Goal: Navigation & Orientation: Find specific page/section

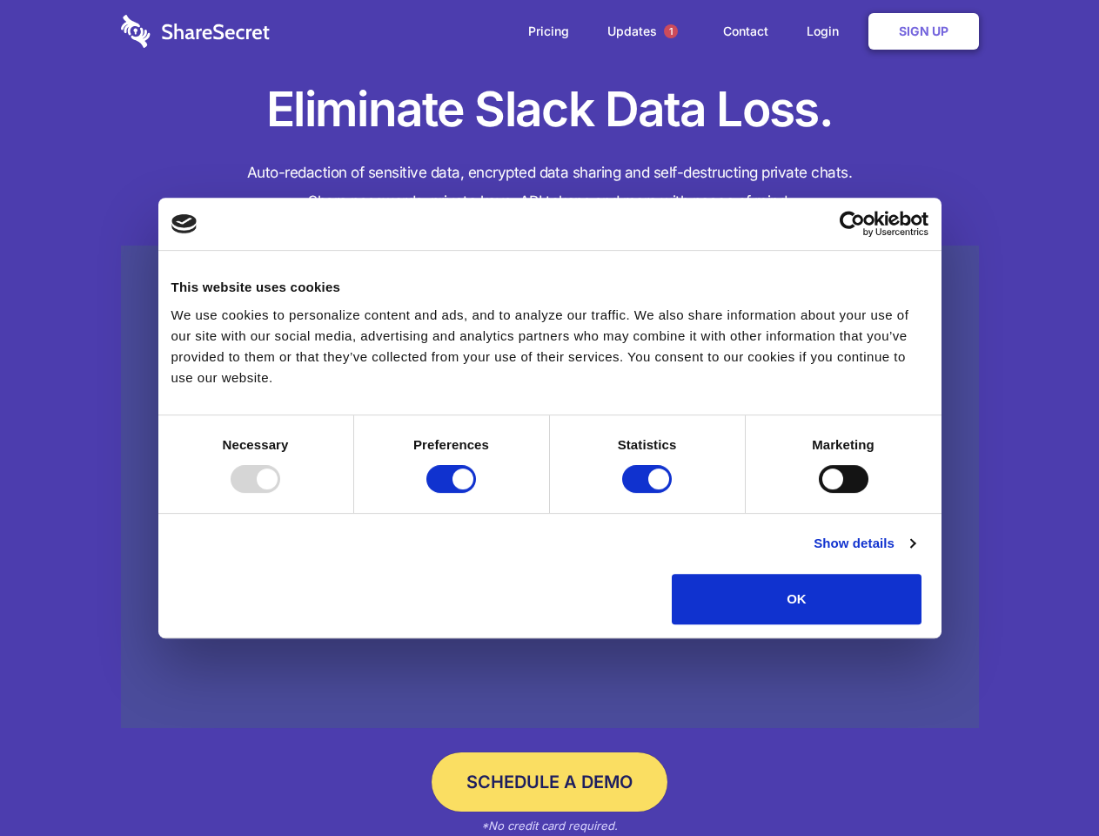
click at [280, 493] on div at bounding box center [256, 479] width 50 height 28
click at [476, 493] on input "Preferences" at bounding box center [451, 479] width 50 height 28
checkbox input "false"
click at [649, 493] on input "Statistics" at bounding box center [647, 479] width 50 height 28
checkbox input "false"
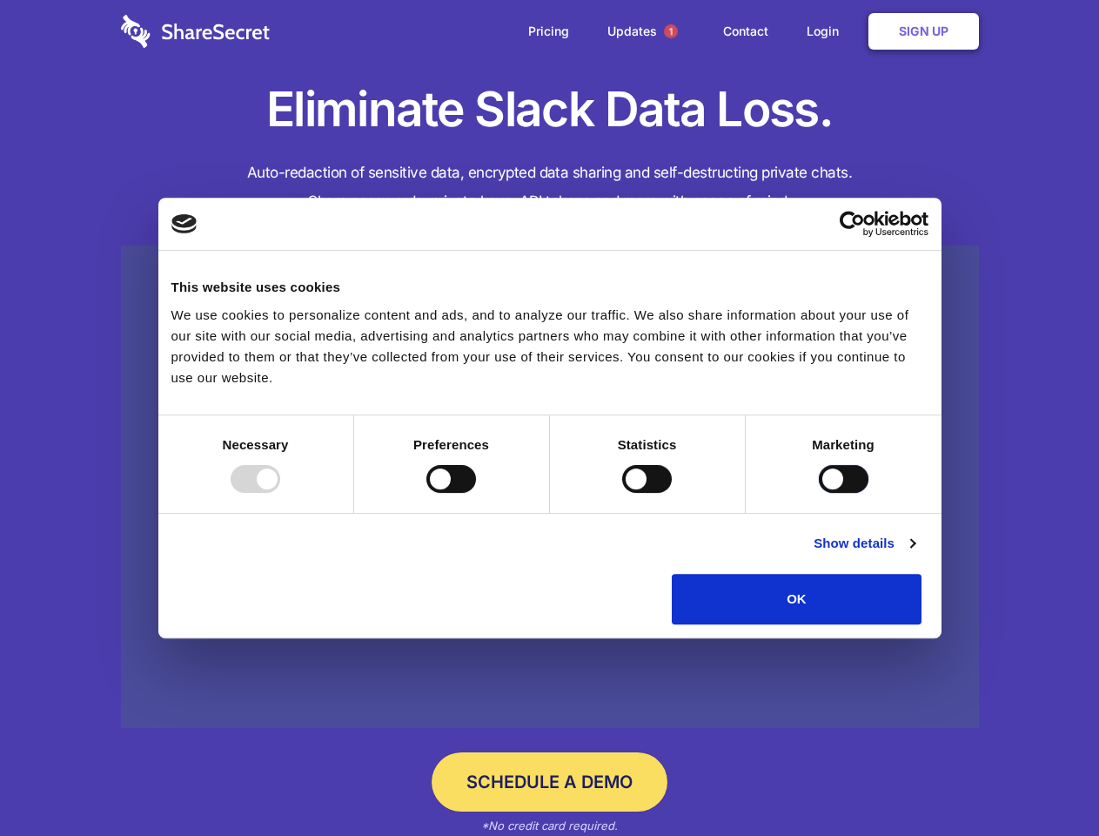
click at [819, 493] on input "Marketing" at bounding box center [844, 479] width 50 height 28
checkbox input "true"
click at [915, 554] on link "Show details" at bounding box center [864, 543] width 101 height 21
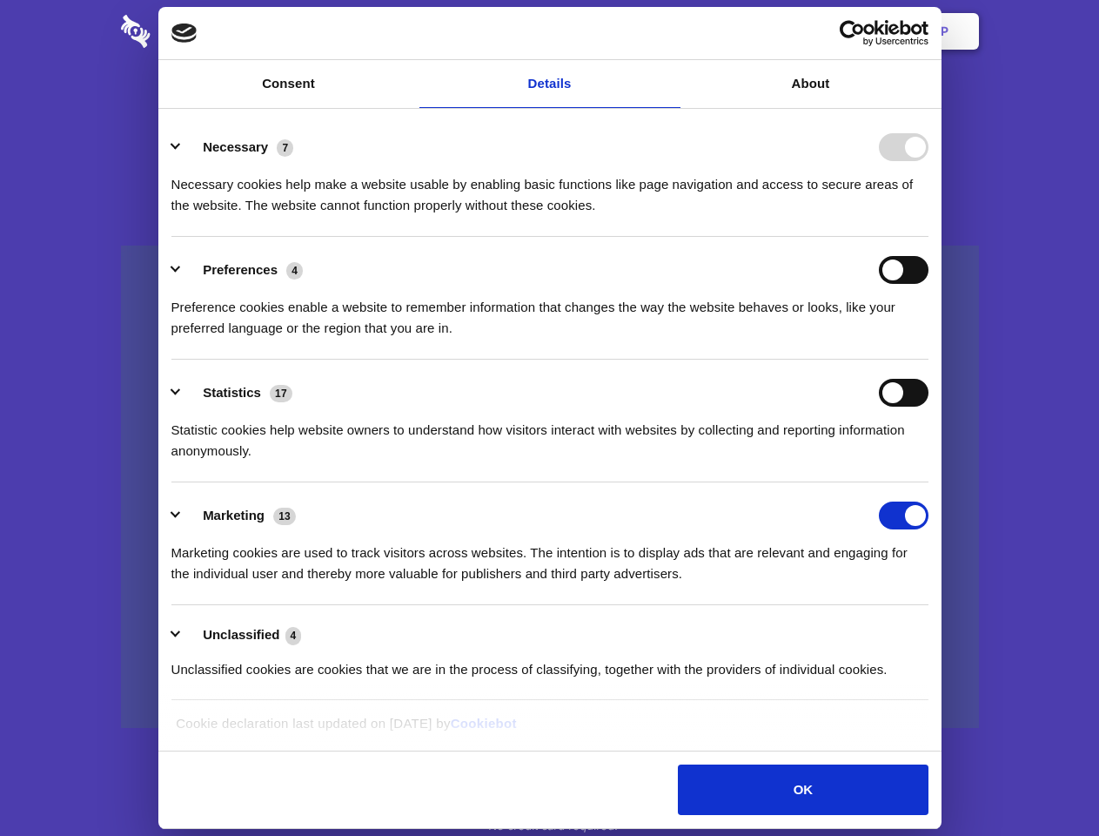
click at [929, 482] on li "Statistics 17 Statistic cookies help website owners to understand how visitors …" at bounding box center [549, 420] width 757 height 123
click at [670, 31] on span "1" at bounding box center [671, 31] width 14 height 14
